Goal: Information Seeking & Learning: Learn about a topic

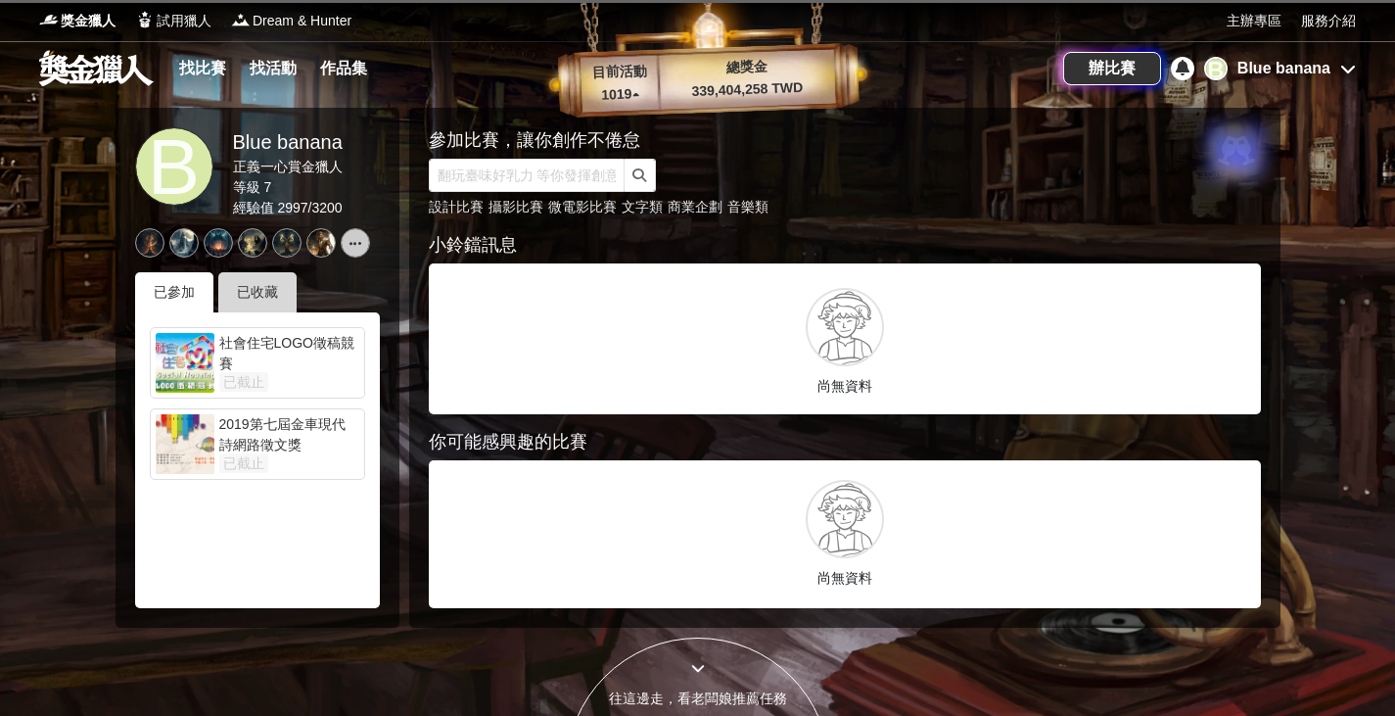
click at [251, 294] on div "已收藏" at bounding box center [257, 292] width 78 height 40
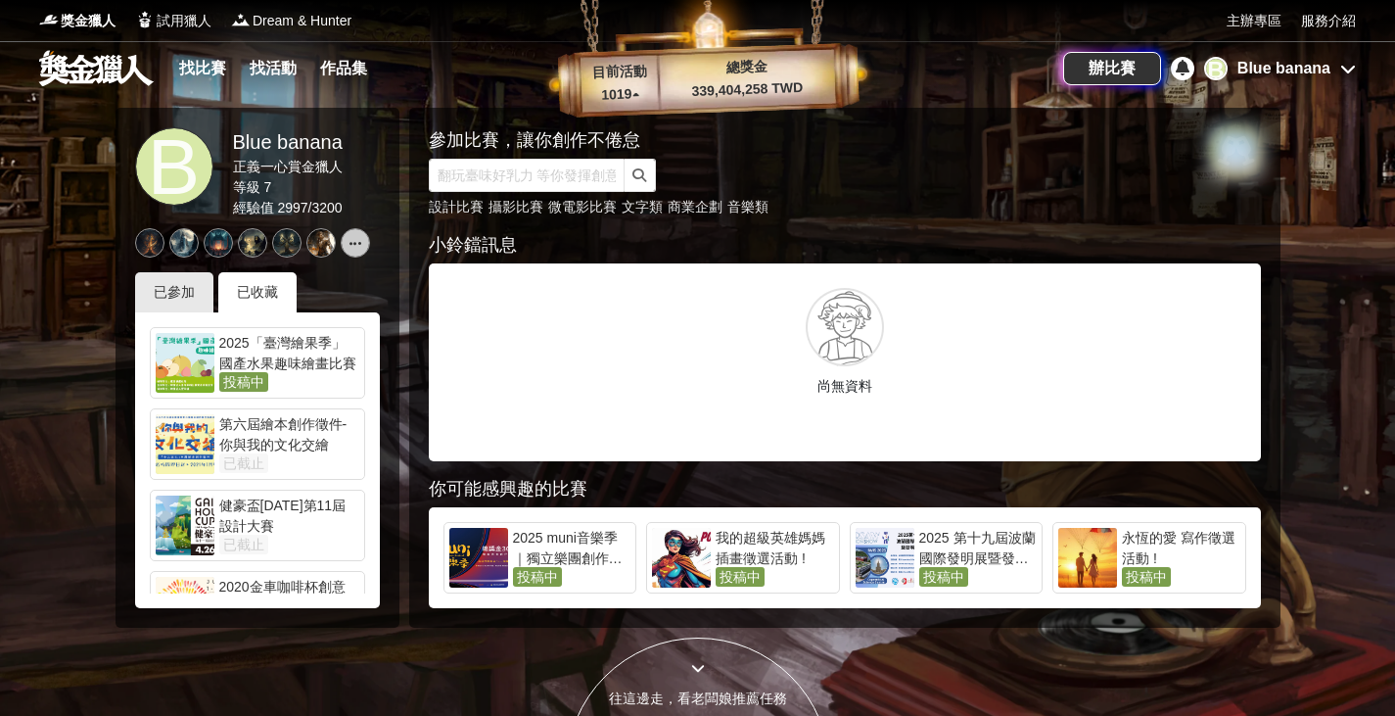
click at [329, 449] on div "第六屆繪本創作徵件-你與我的文化交繪" at bounding box center [289, 433] width 140 height 39
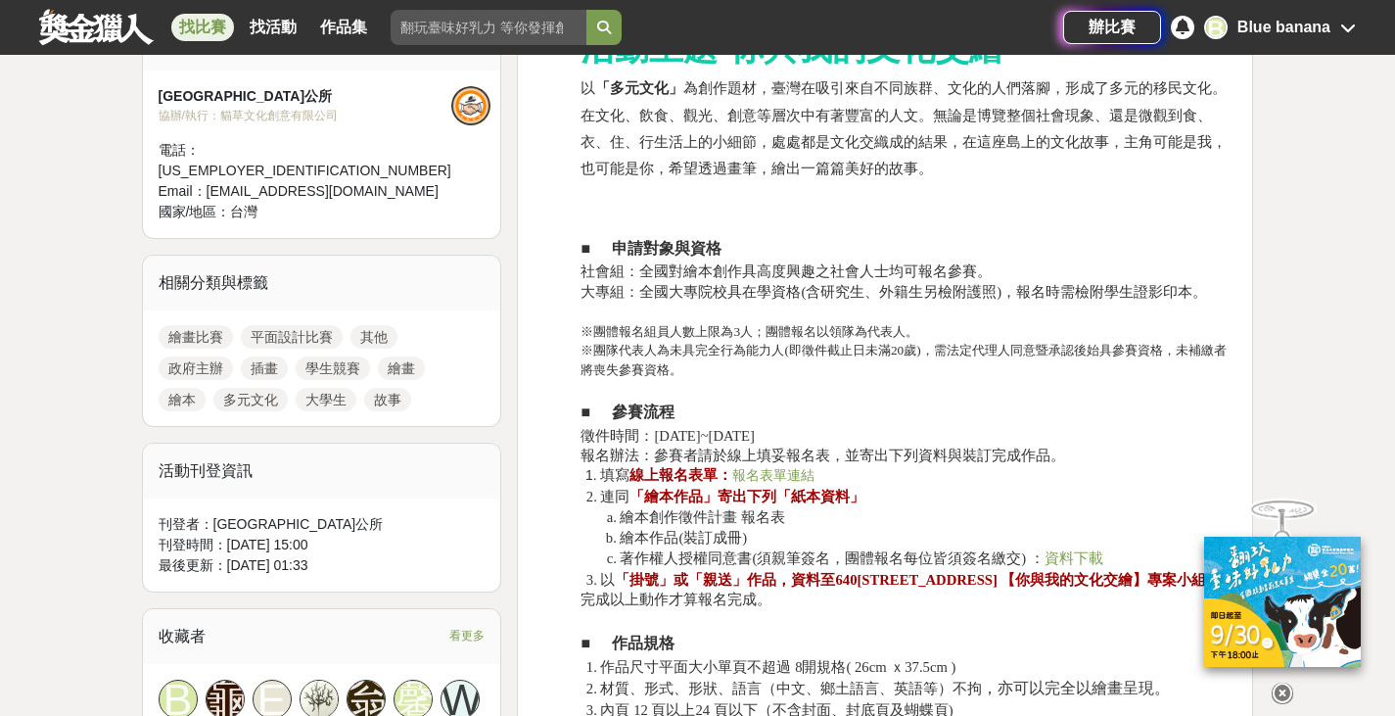
scroll to position [818, 0]
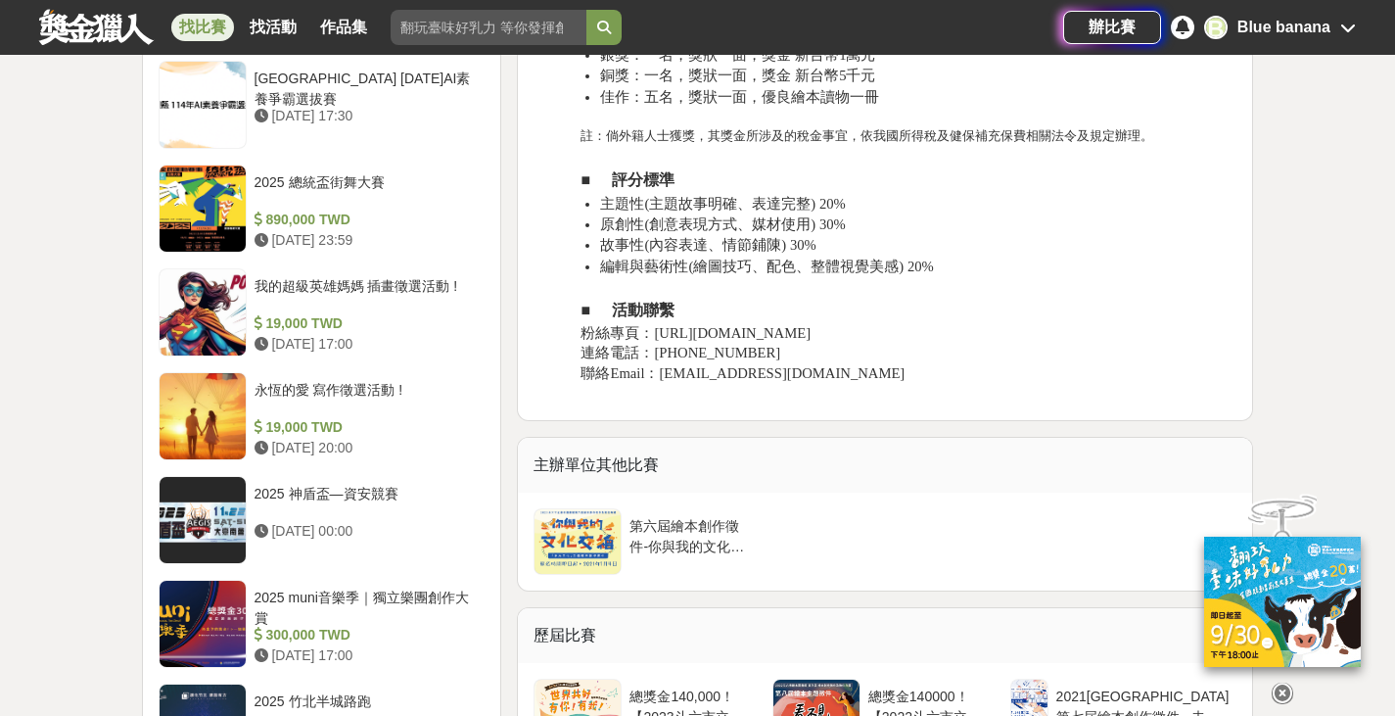
click at [1103, 343] on p "粉絲專頁：[URL][DOMAIN_NAME]" at bounding box center [909, 333] width 656 height 20
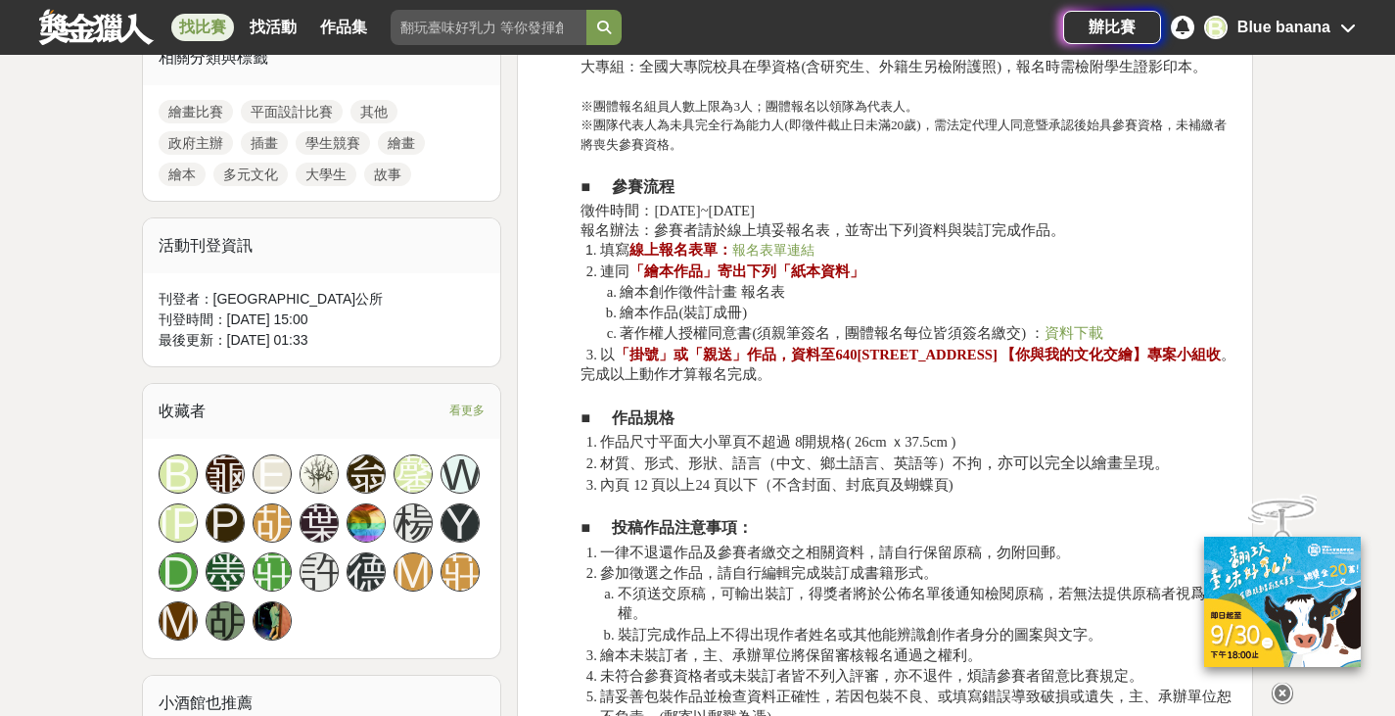
scroll to position [1043, 0]
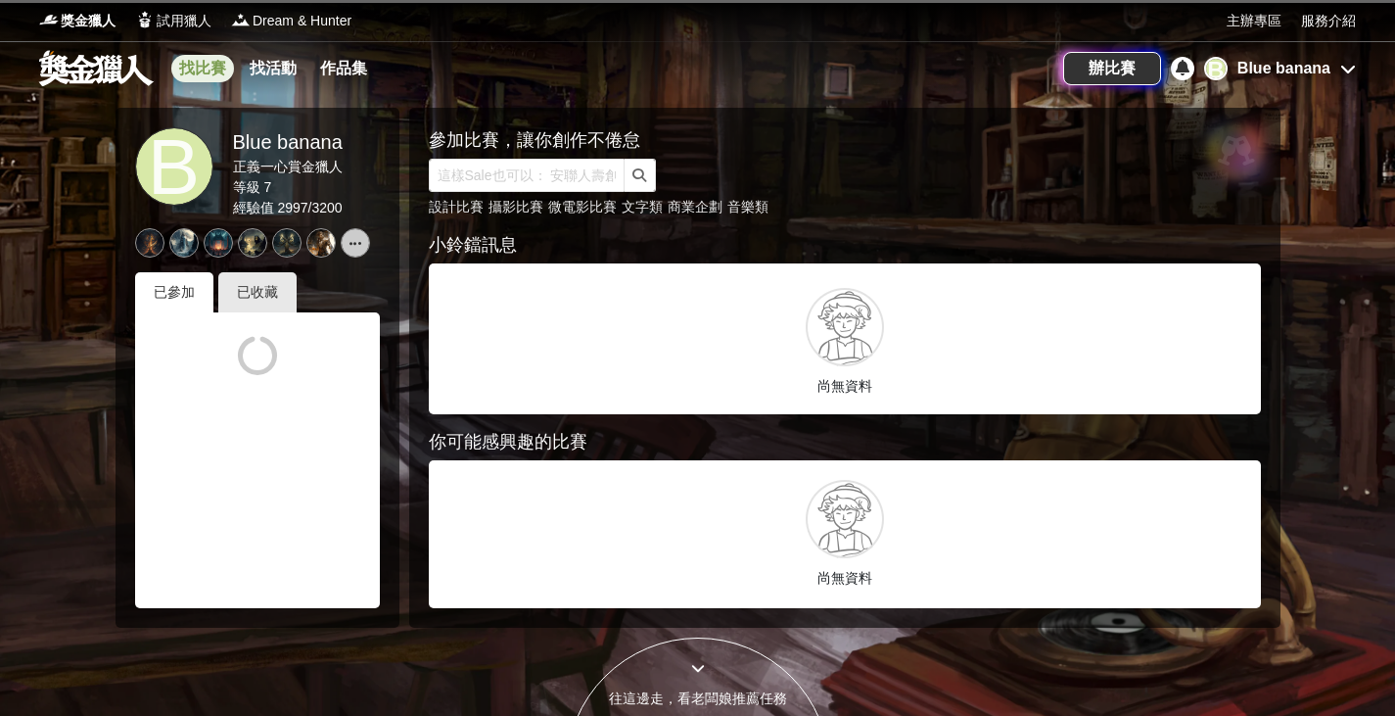
click at [214, 66] on link "找比賽" at bounding box center [202, 68] width 63 height 27
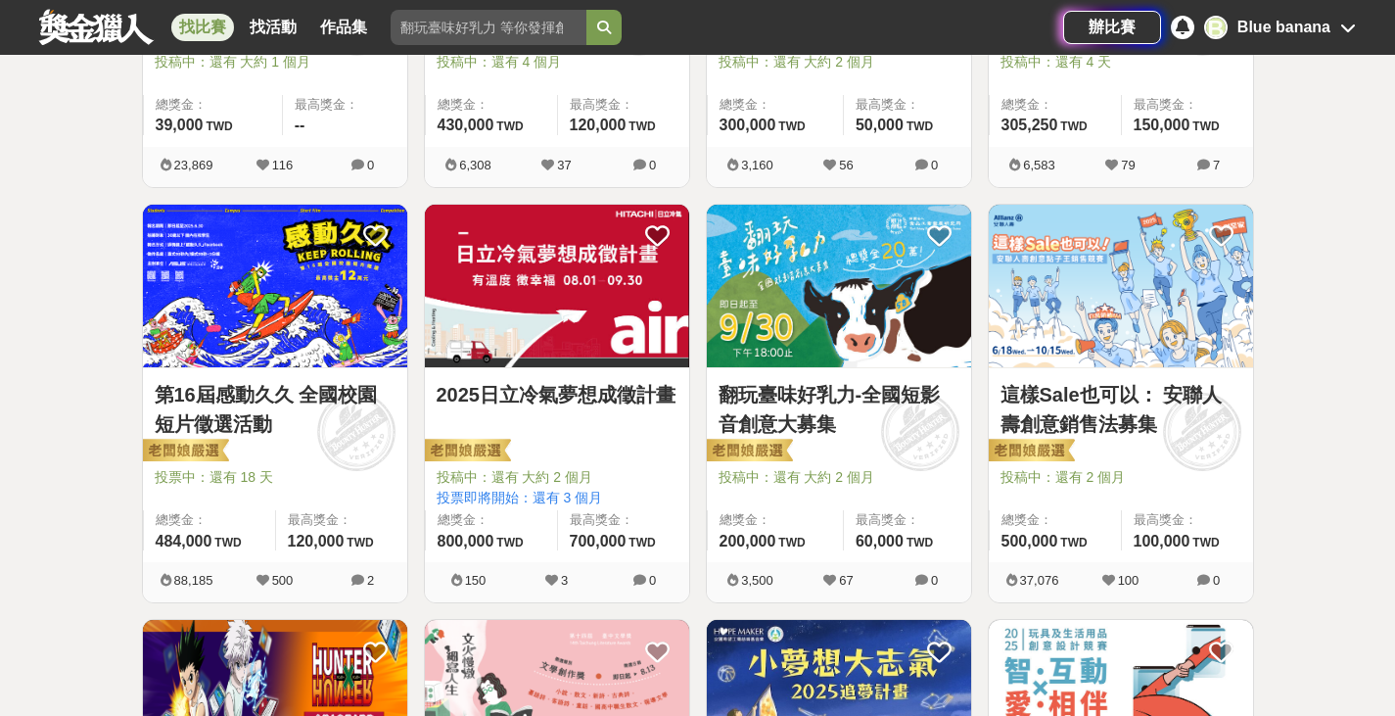
scroll to position [643, 0]
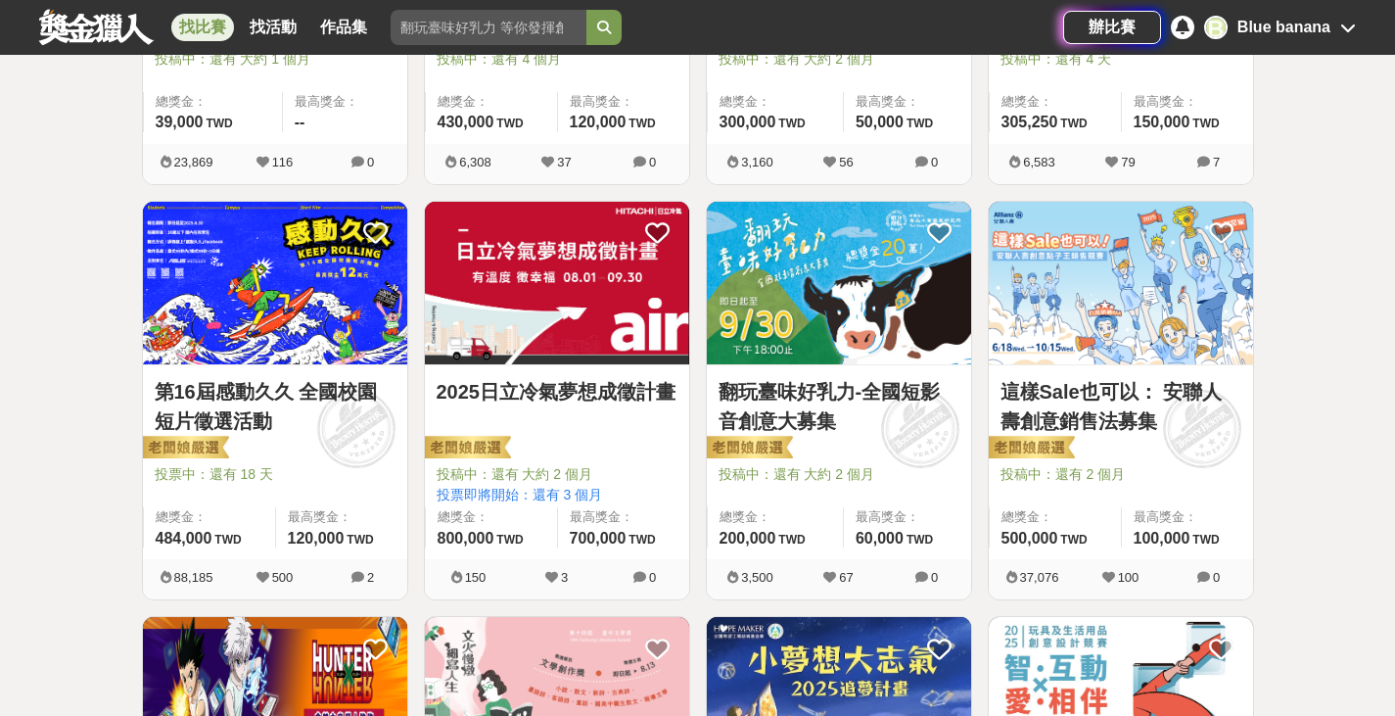
click at [505, 396] on link "2025日立冷氣夢想成徵計畫" at bounding box center [557, 391] width 241 height 29
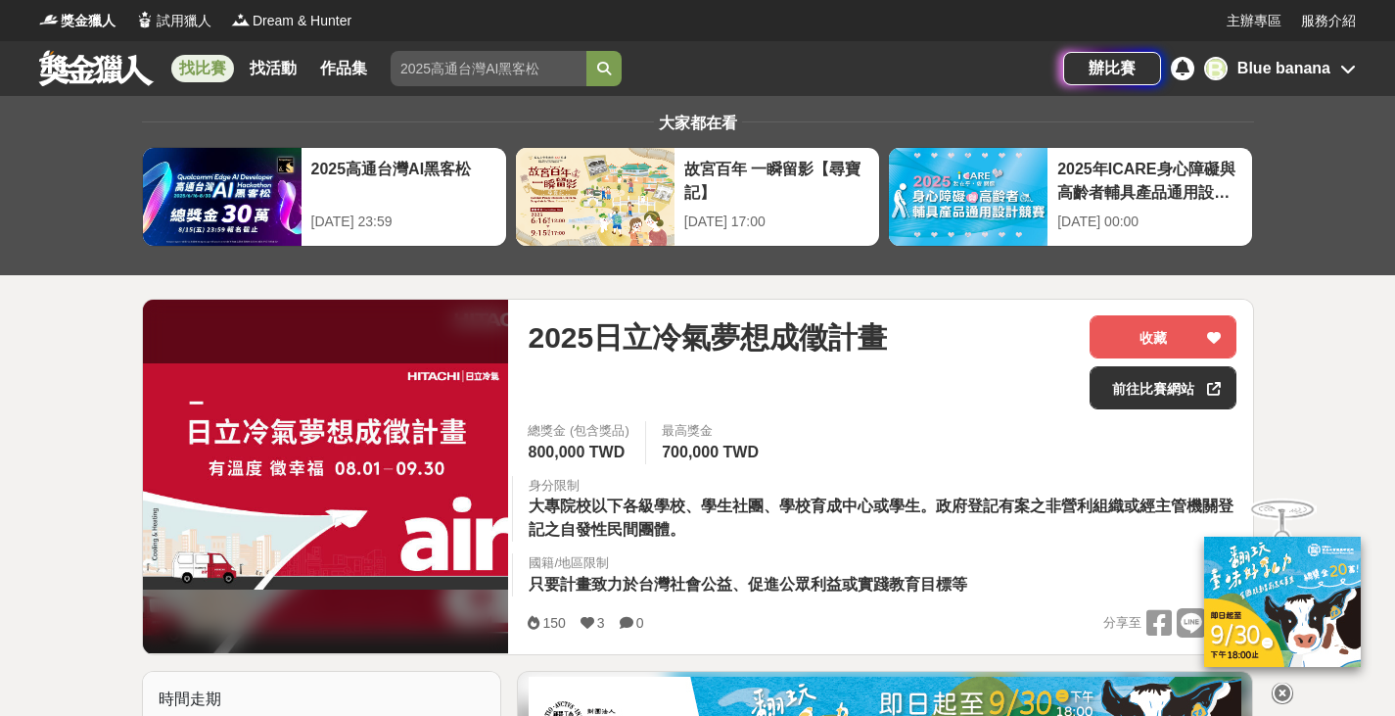
scroll to position [12, 0]
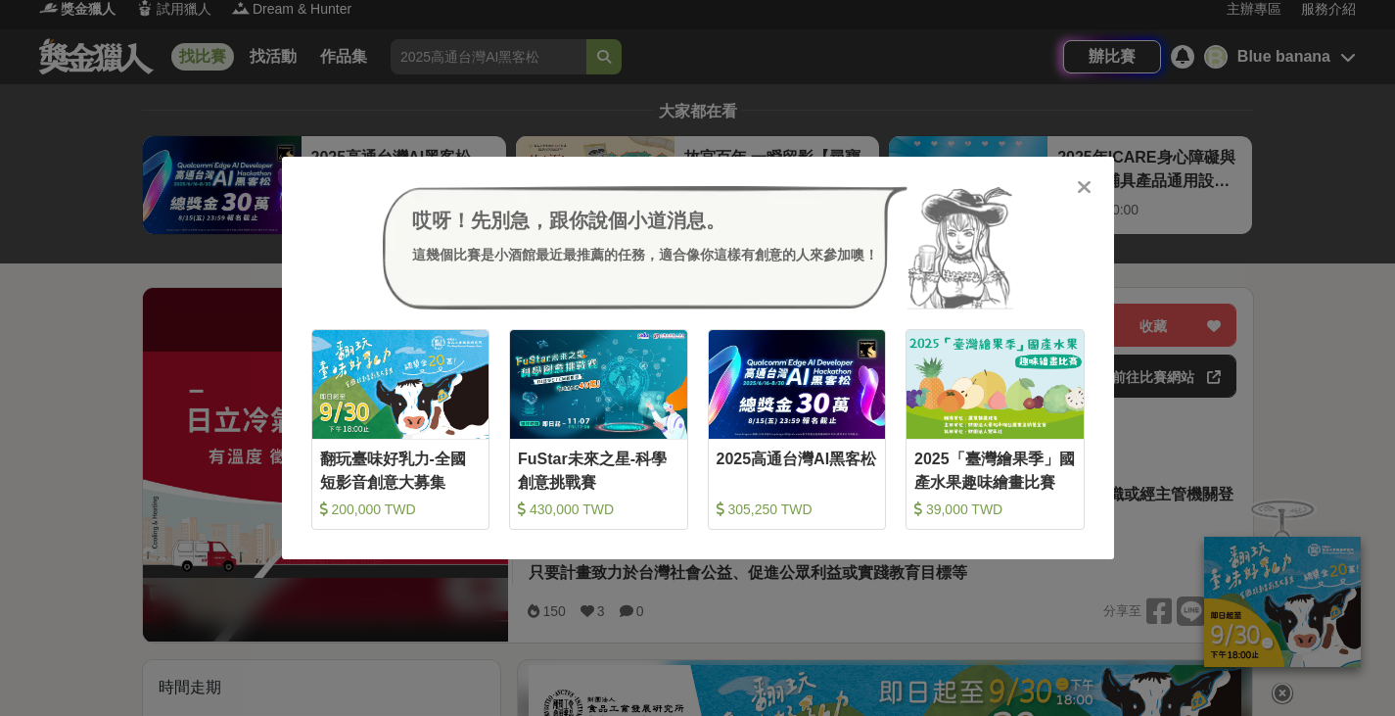
click at [1079, 186] on icon at bounding box center [1084, 187] width 15 height 20
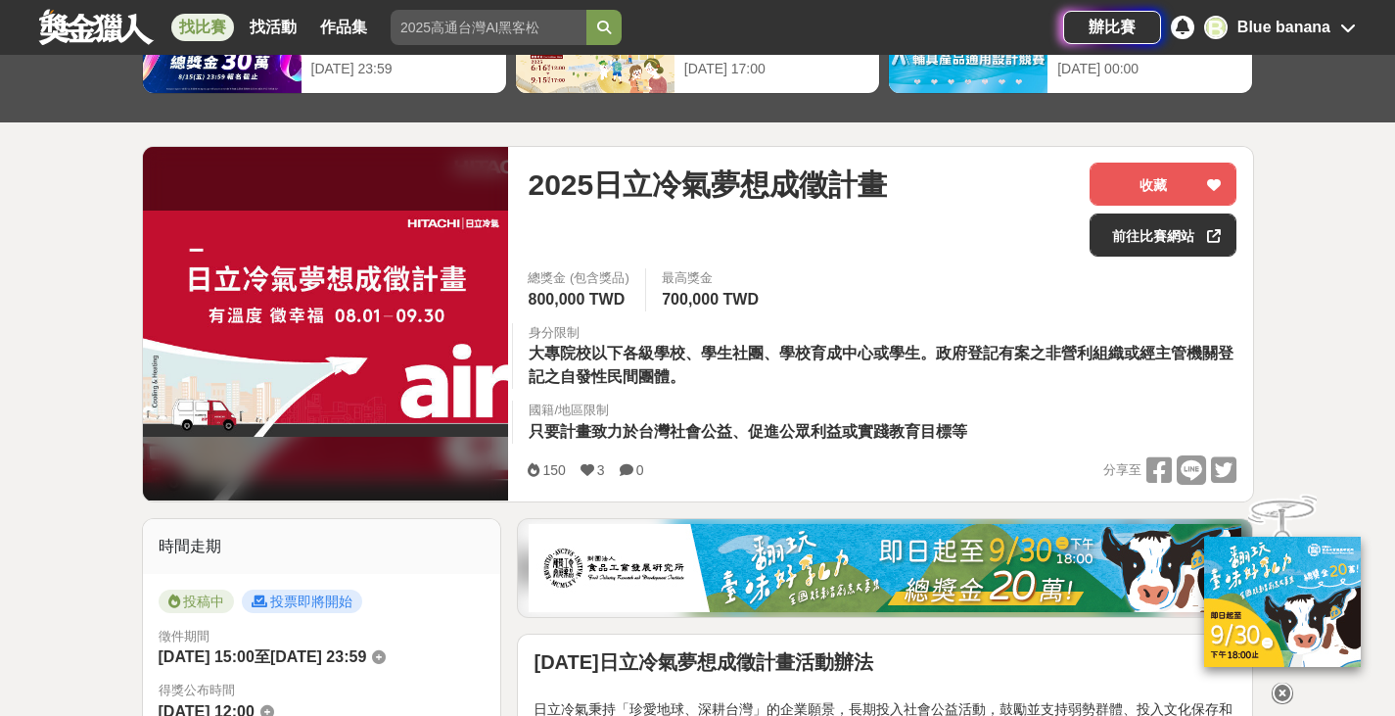
scroll to position [0, 0]
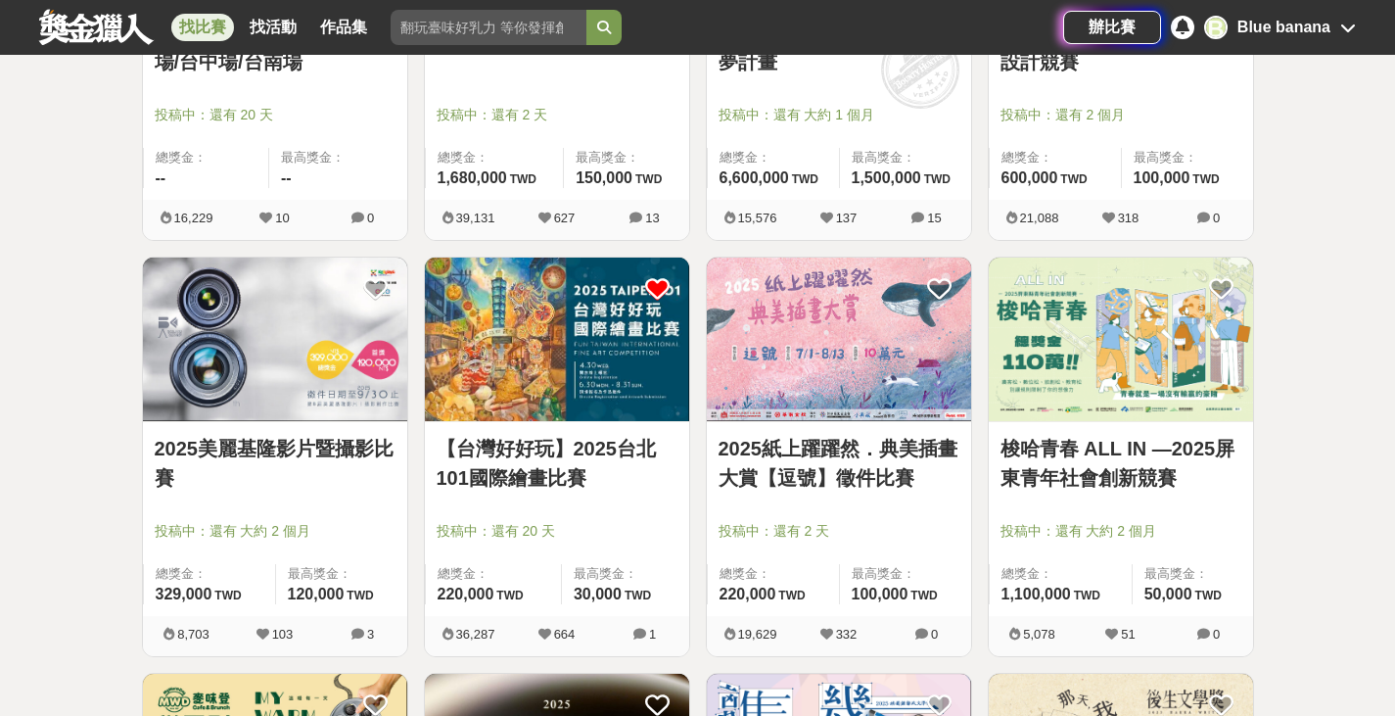
scroll to position [1534, 0]
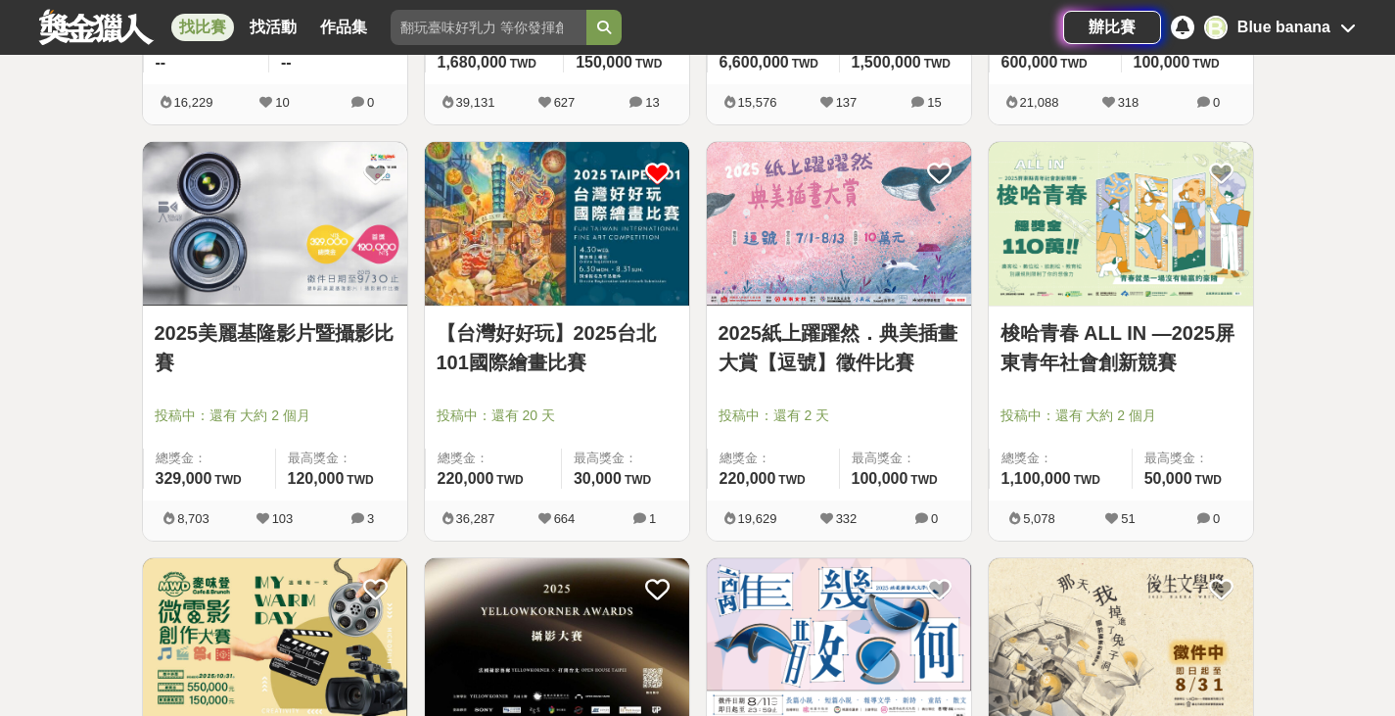
click at [827, 338] on link "2025紙上躍躍然．典美插畫大賞【逗號】徵件比賽" at bounding box center [839, 347] width 241 height 59
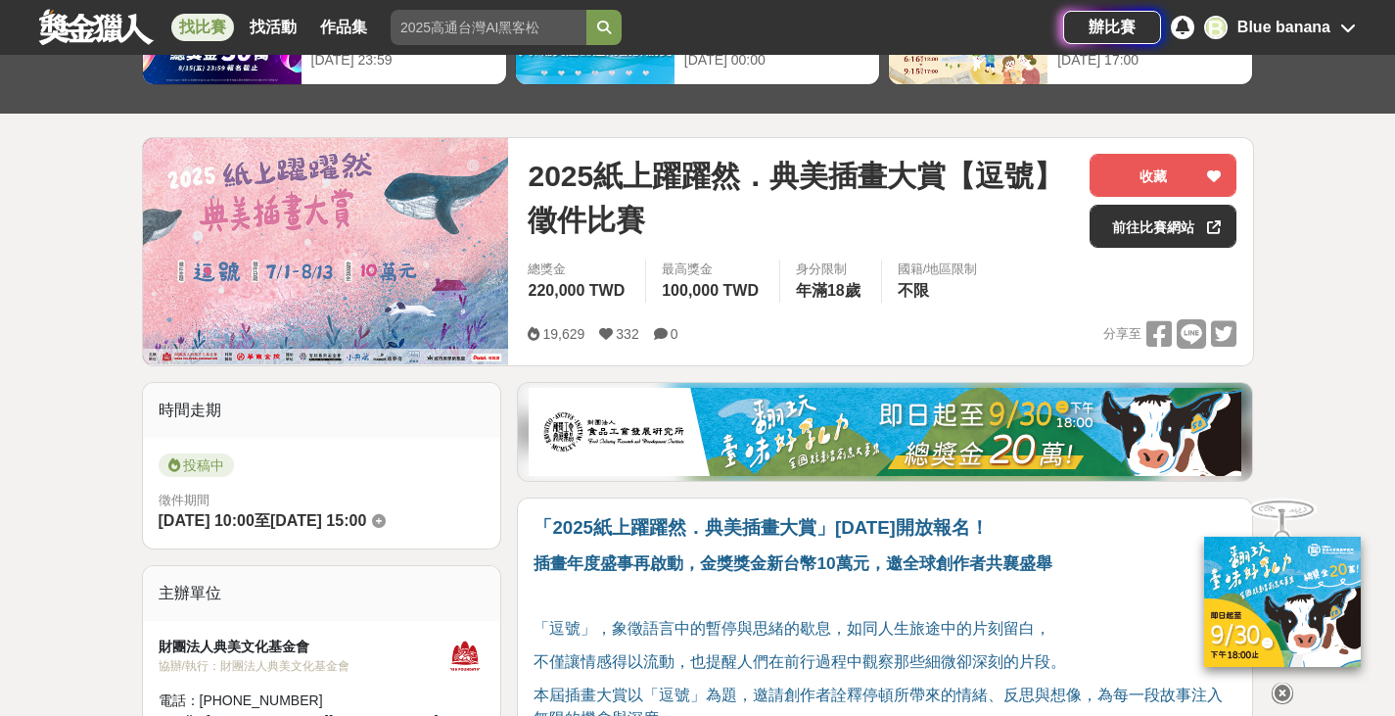
scroll to position [149, 0]
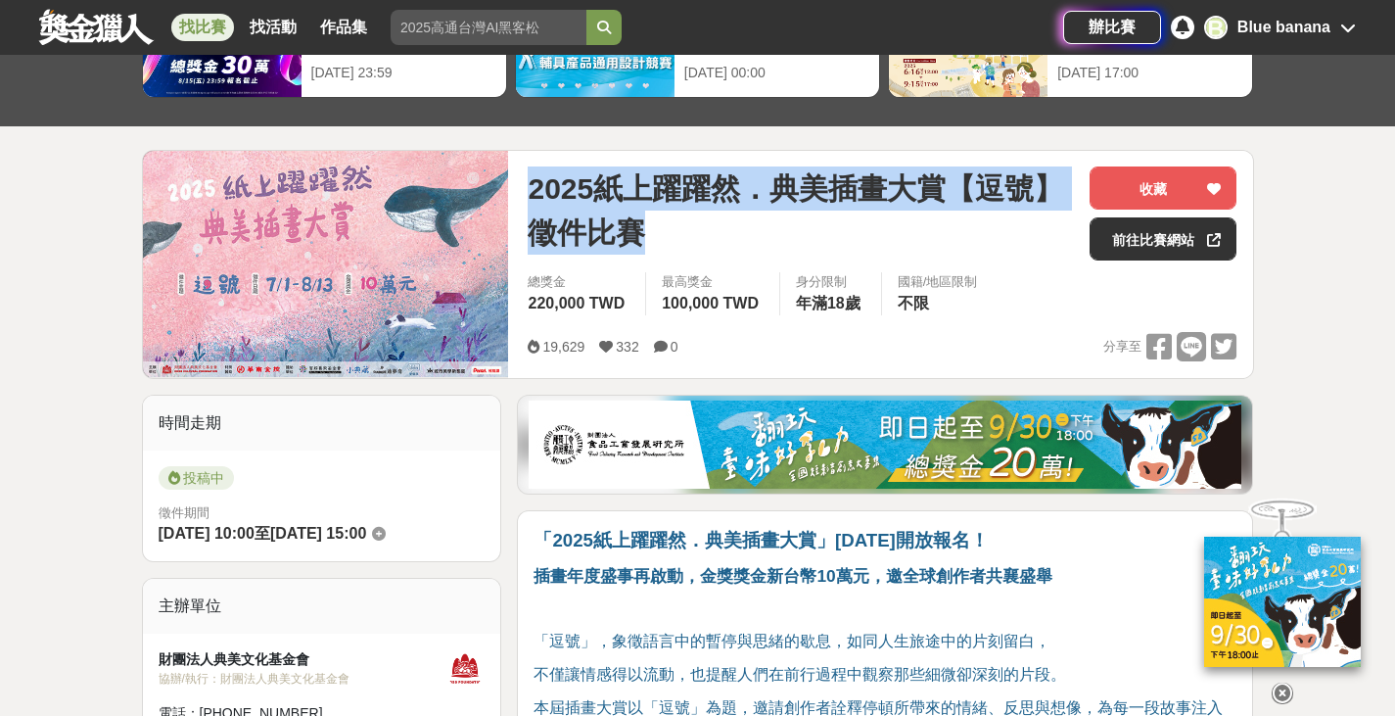
drag, startPoint x: 529, startPoint y: 186, endPoint x: 649, endPoint y: 243, distance: 133.2
click at [649, 243] on span "2025紙上躍躍然．典美插畫大賞【逗號】徵件比賽" at bounding box center [801, 210] width 546 height 88
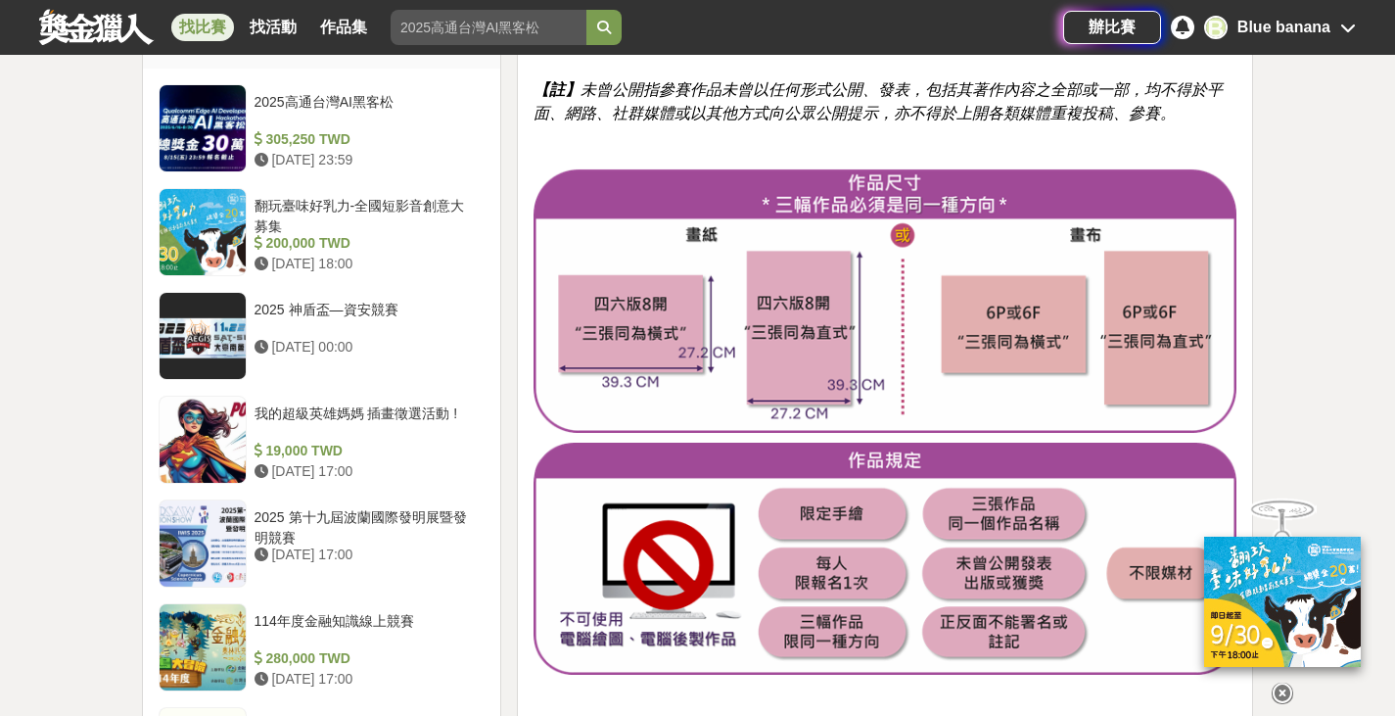
scroll to position [1554, 0]
